Goal: Ask a question

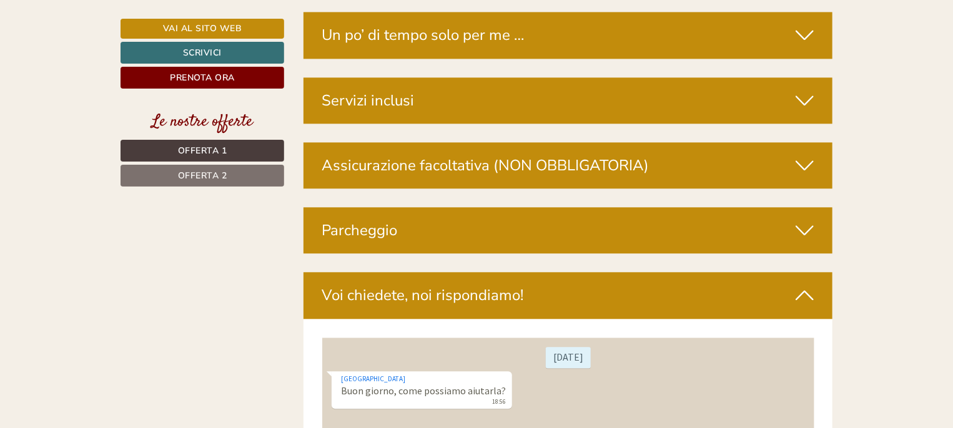
scroll to position [3760, 0]
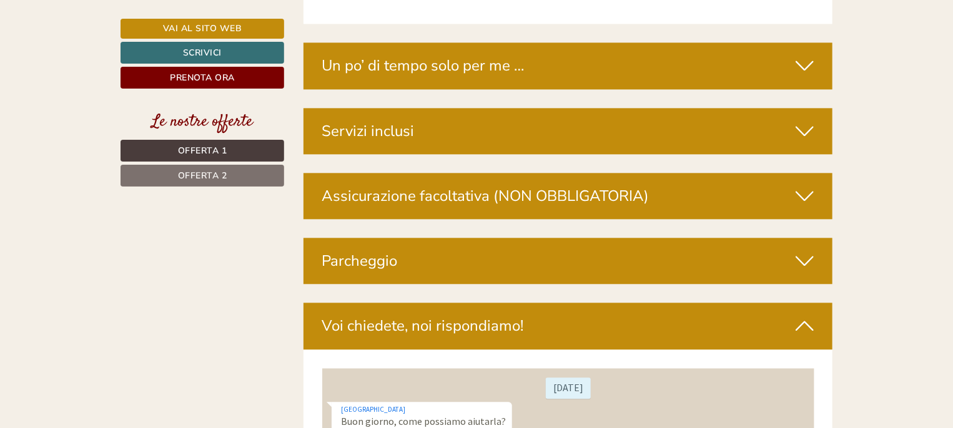
click at [353, 108] on div "Servizi inclusi" at bounding box center [568, 131] width 530 height 46
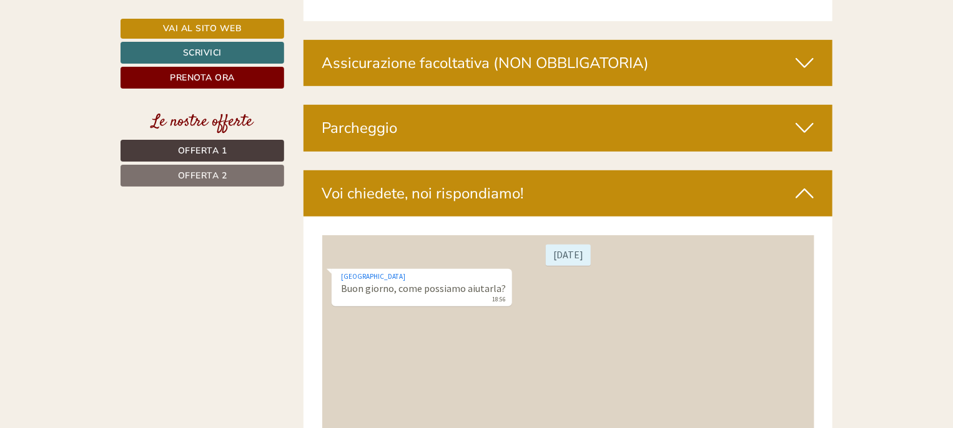
scroll to position [5084, 0]
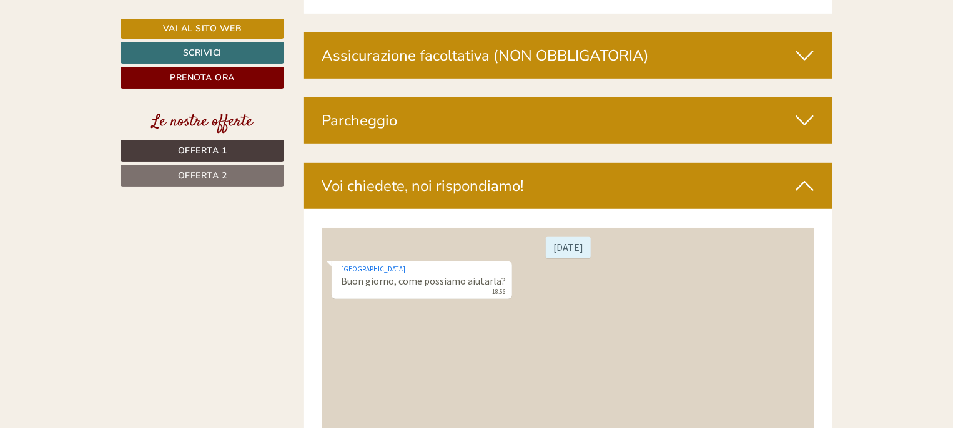
click at [425, 285] on div "[GEOGRAPHIC_DATA] Buon giorno, come possiamo aiutarla? 18:56" at bounding box center [421, 280] width 180 height 38
click at [417, 355] on div "[DATE] [GEOGRAPHIC_DATA] Buon giorno, come possiamo aiutarla? 18:56" at bounding box center [568, 348] width 492 height 243
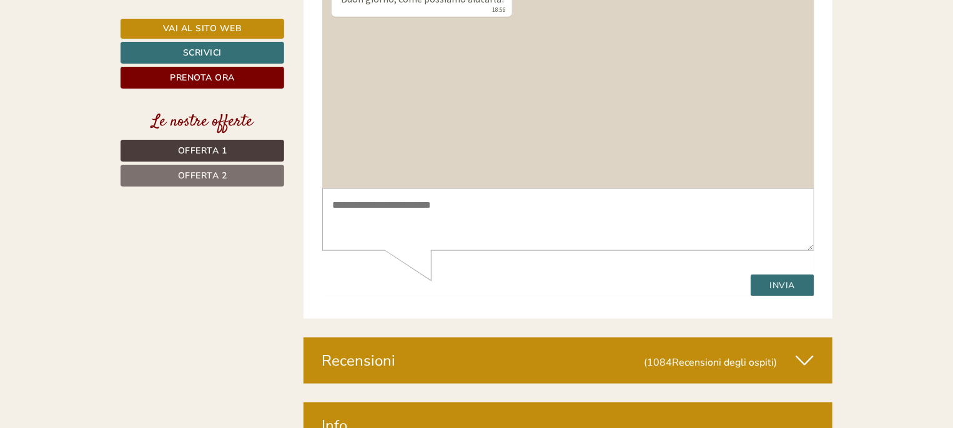
scroll to position [5418, 0]
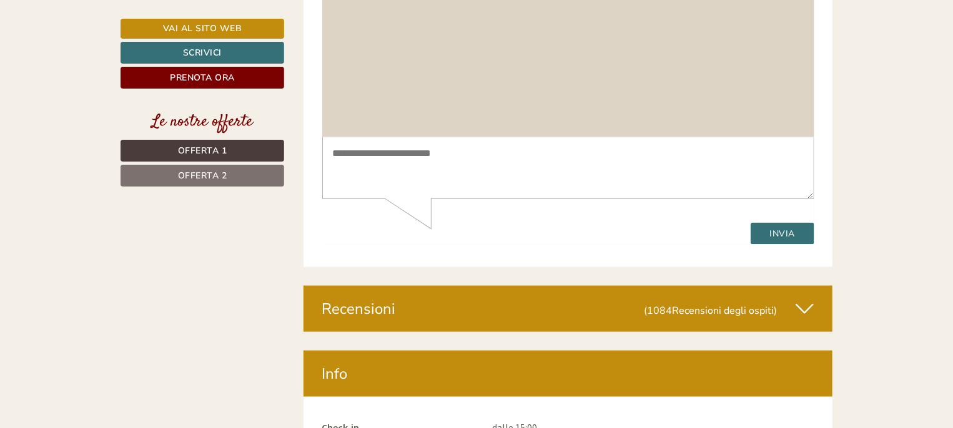
click at [360, 154] on textarea at bounding box center [568, 168] width 492 height 63
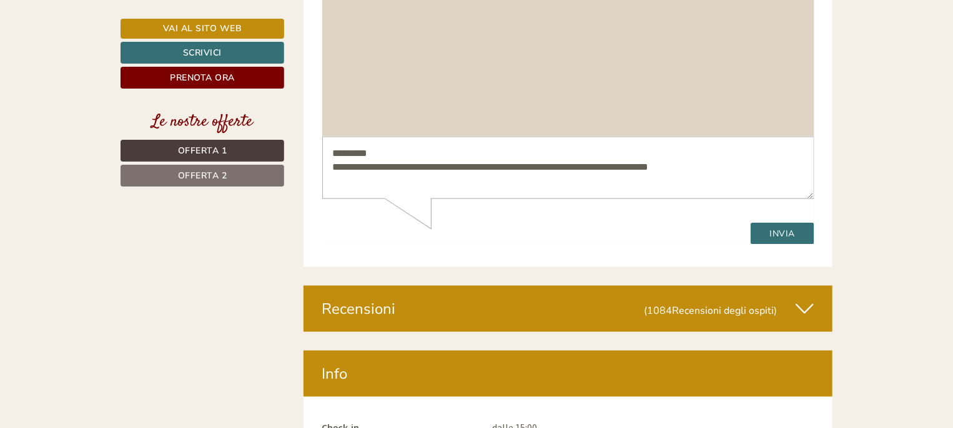
type textarea "**********"
click at [785, 227] on button "Invia" at bounding box center [782, 234] width 64 height 22
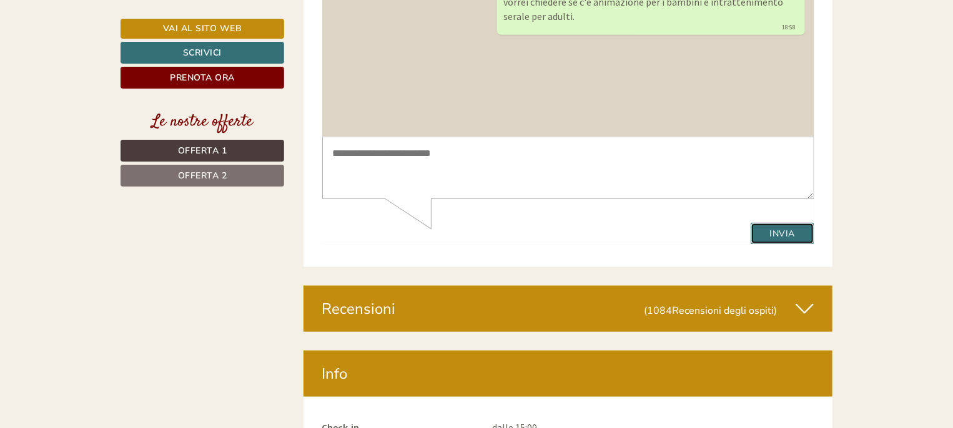
click at [785, 233] on button "Invia" at bounding box center [782, 234] width 64 height 22
click at [806, 298] on icon at bounding box center [805, 308] width 18 height 21
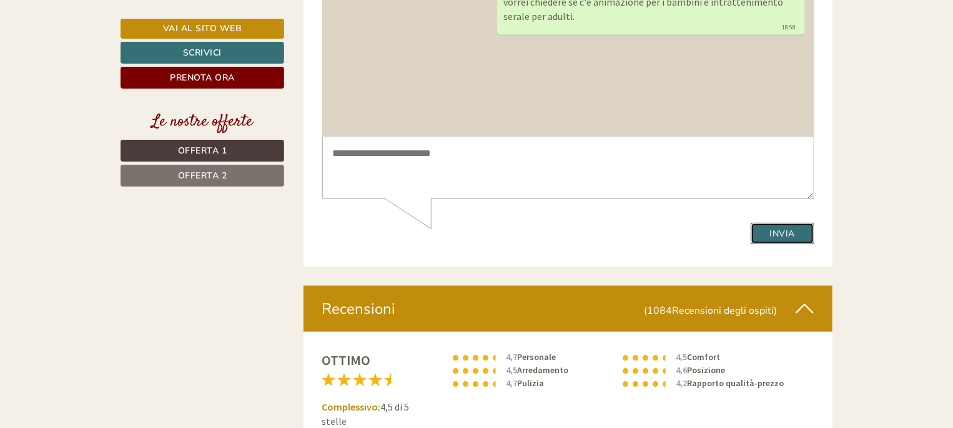
click at [784, 237] on button "Invia" at bounding box center [782, 234] width 64 height 22
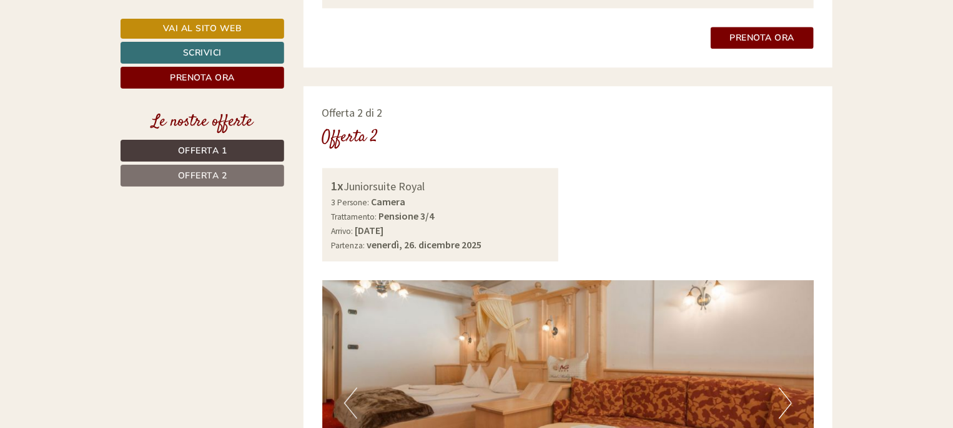
scroll to position [1702, 0]
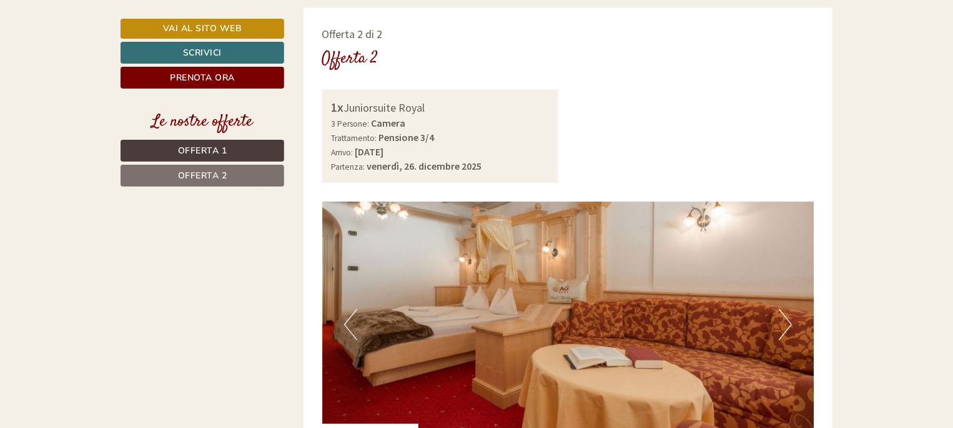
click at [222, 176] on span "Offerta 2" at bounding box center [202, 176] width 49 height 12
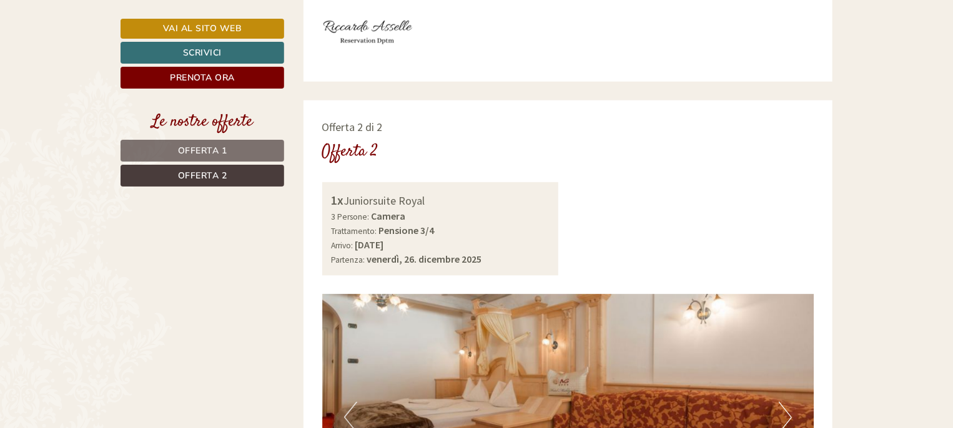
scroll to position [471, 0]
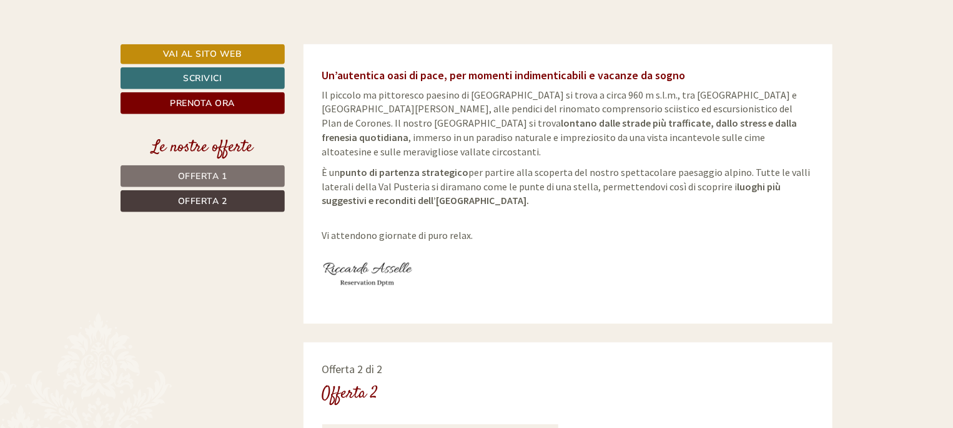
click at [214, 169] on link "Offerta 1" at bounding box center [203, 176] width 164 height 22
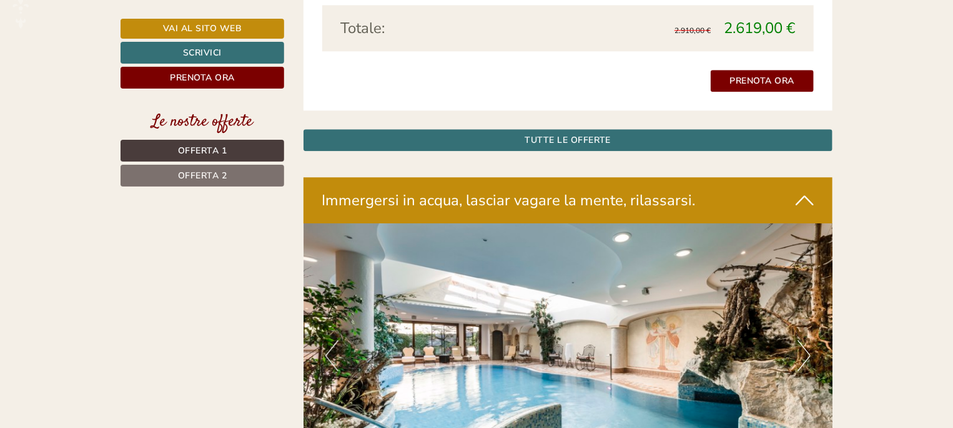
scroll to position [1379, 0]
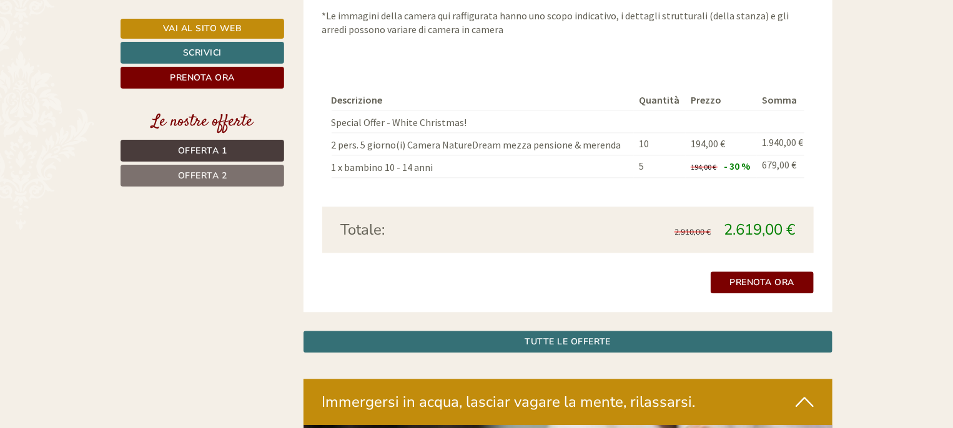
click at [210, 170] on span "Offerta 2" at bounding box center [202, 176] width 49 height 12
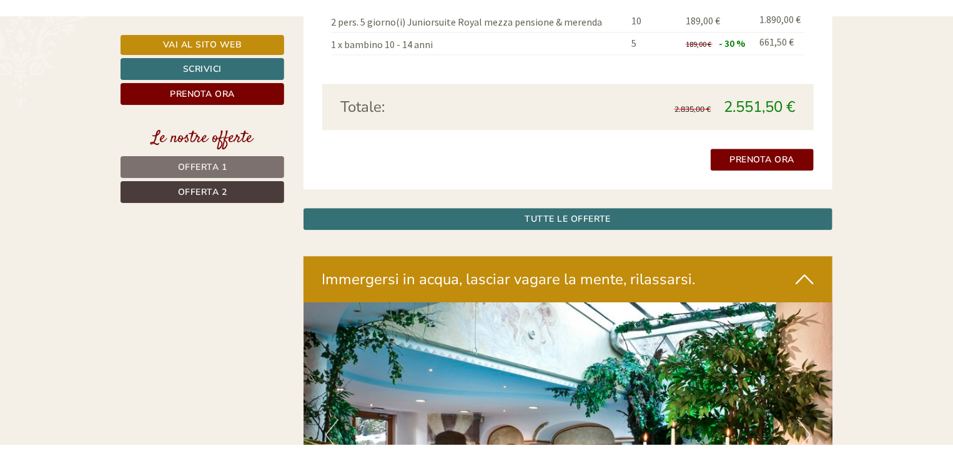
scroll to position [1504, 0]
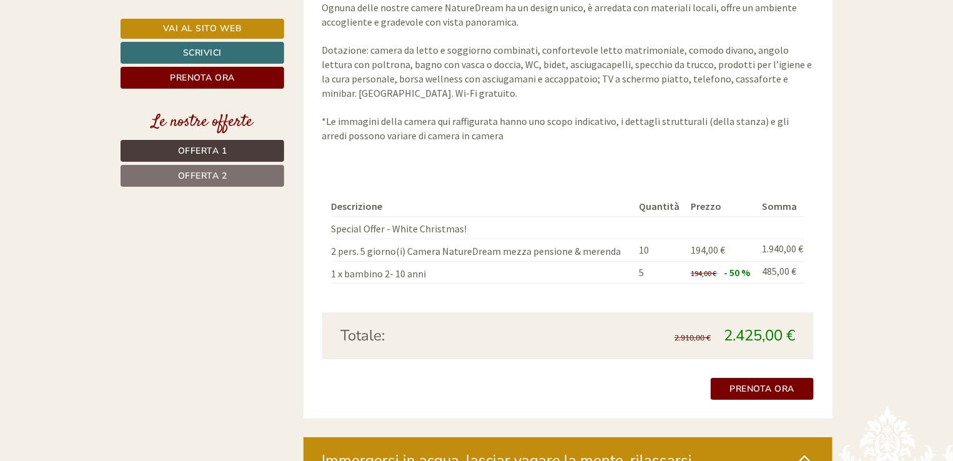
scroll to position [2224, 0]
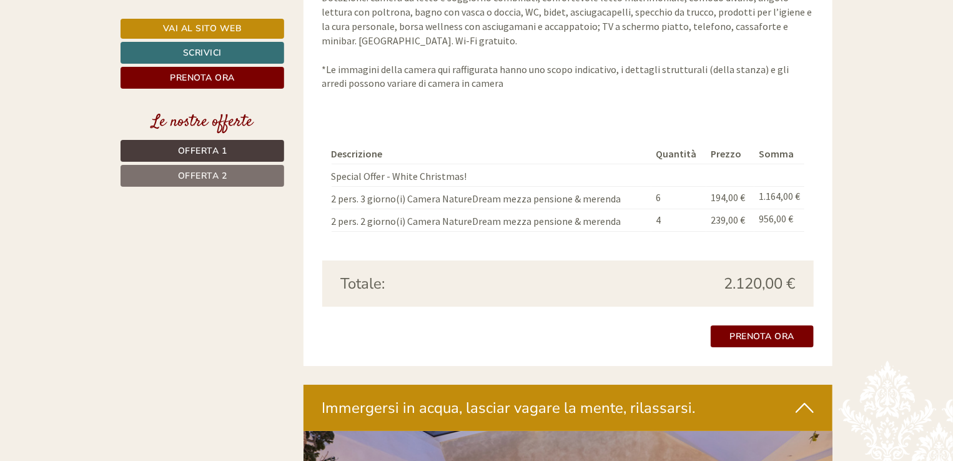
scroll to position [2453, 0]
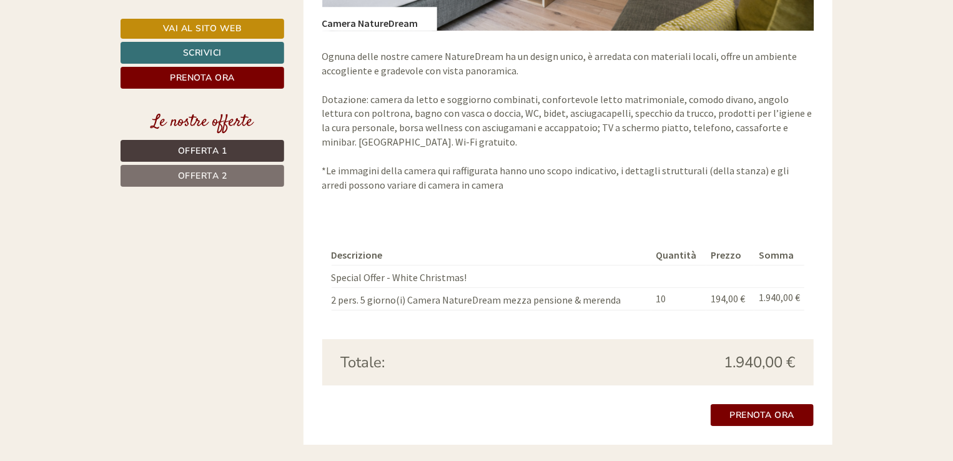
scroll to position [2088, 0]
